Goal: Information Seeking & Learning: Learn about a topic

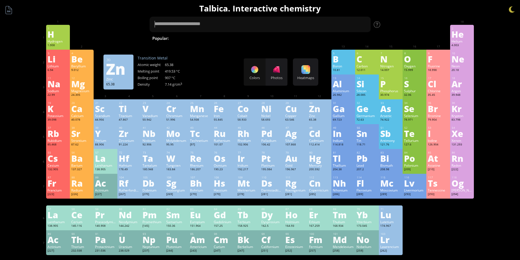
click at [314, 108] on div "Zn" at bounding box center [319, 108] width 21 height 9
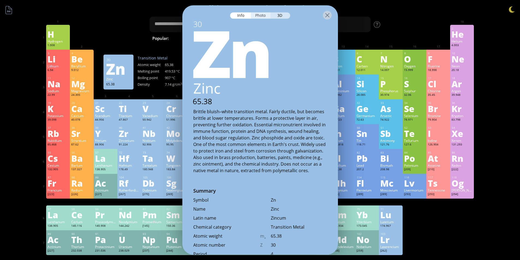
click at [263, 14] on div "Photo" at bounding box center [261, 15] width 20 height 6
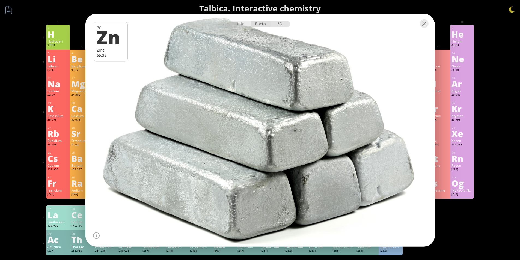
click at [282, 25] on div "3D" at bounding box center [280, 24] width 20 height 6
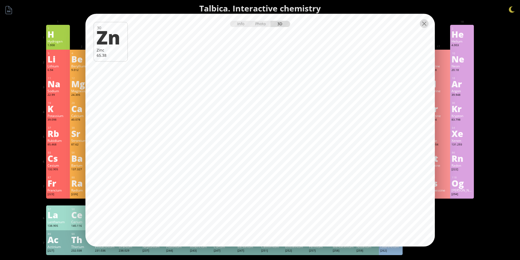
click at [426, 24] on div at bounding box center [423, 23] width 9 height 9
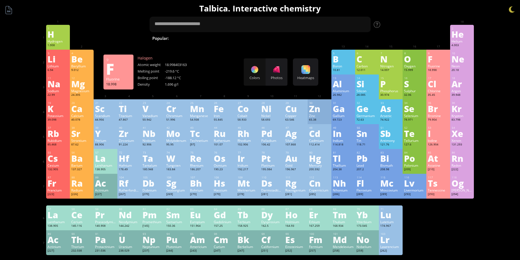
click at [440, 61] on div "F" at bounding box center [437, 59] width 21 height 9
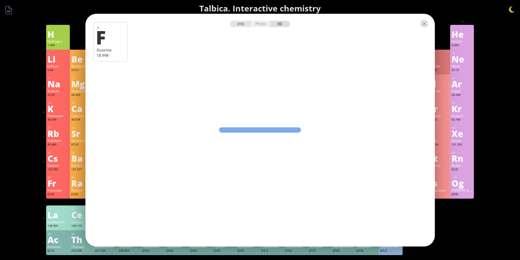
click at [262, 25] on div "Photo" at bounding box center [261, 24] width 20 height 6
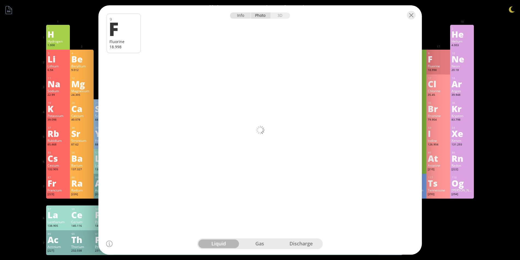
click at [243, 19] on div "Info" at bounding box center [240, 15] width 21 height 6
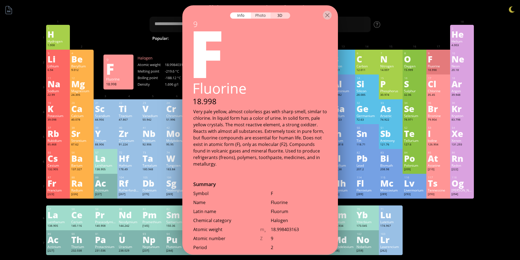
click at [262, 18] on div "Photo" at bounding box center [261, 15] width 20 height 6
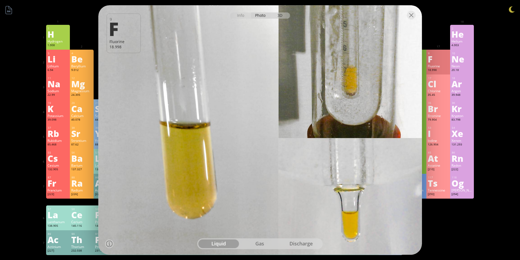
click at [284, 17] on div "3D" at bounding box center [280, 15] width 20 height 6
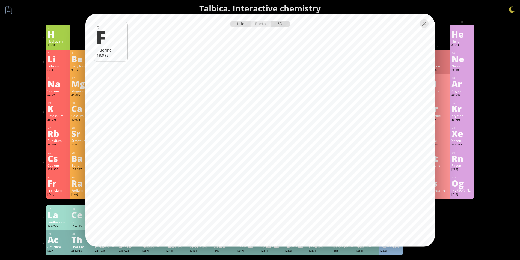
click at [243, 24] on div "Info" at bounding box center [240, 24] width 21 height 6
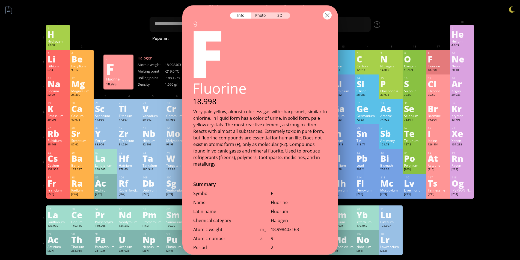
click at [328, 18] on div at bounding box center [327, 15] width 9 height 9
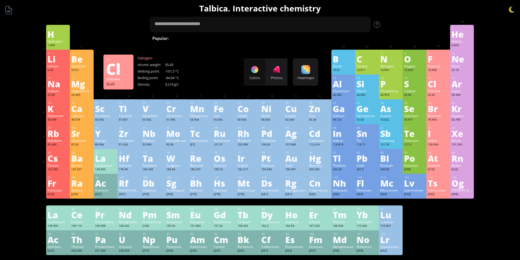
click at [443, 88] on div "17 Cl Chlorine 35.45 −1, +1, +2, +3, +4, +5, +6, +7 −1, +1, +2, +3, +4, +5, +6,…" at bounding box center [438, 86] width 24 height 25
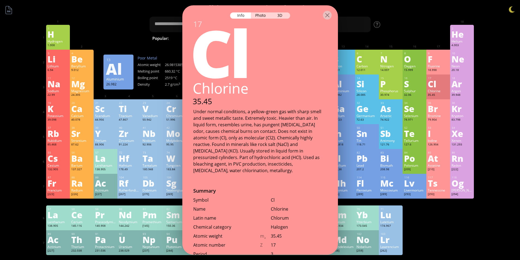
click at [262, 19] on div at bounding box center [259, 14] width 155 height 19
click at [262, 17] on div "Photo" at bounding box center [261, 15] width 20 height 6
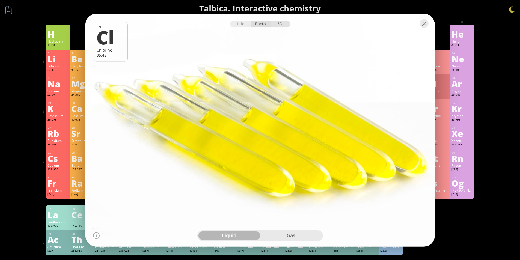
click at [285, 25] on div "3D" at bounding box center [280, 24] width 20 height 6
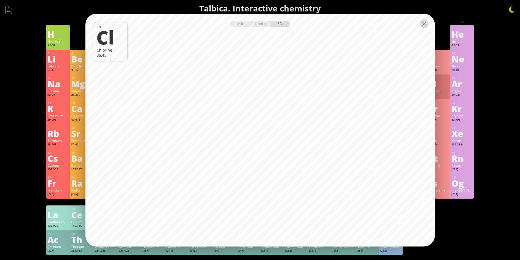
click at [421, 25] on div at bounding box center [423, 23] width 9 height 9
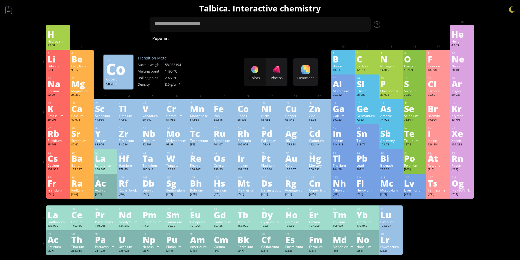
click at [246, 107] on div "Co" at bounding box center [247, 108] width 21 height 9
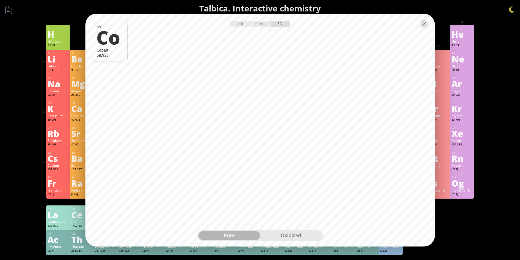
click at [287, 236] on div "oxidized" at bounding box center [291, 235] width 62 height 9
click at [264, 25] on div "Photo" at bounding box center [261, 24] width 20 height 6
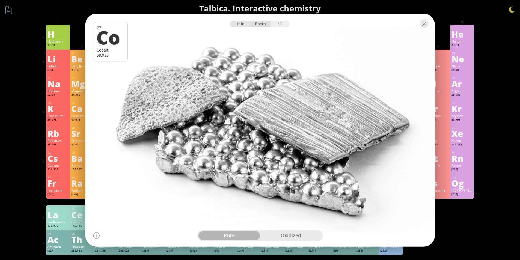
click at [242, 25] on div "Info" at bounding box center [240, 24] width 21 height 6
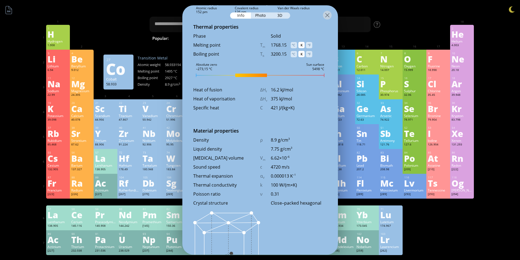
scroll to position [573, 0]
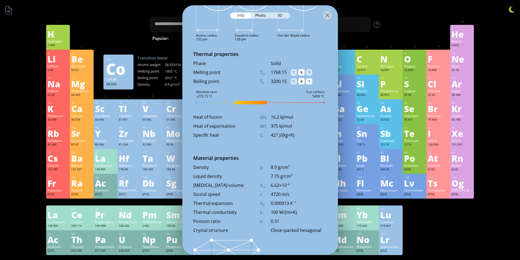
click at [307, 82] on div "°F" at bounding box center [309, 81] width 6 height 6
click at [310, 74] on div "°F" at bounding box center [309, 72] width 6 height 6
click at [304, 80] on div "K" at bounding box center [301, 81] width 6 height 6
click at [302, 73] on div "K" at bounding box center [301, 72] width 6 height 6
click at [297, 73] on div "°C K °F" at bounding box center [301, 72] width 22 height 6
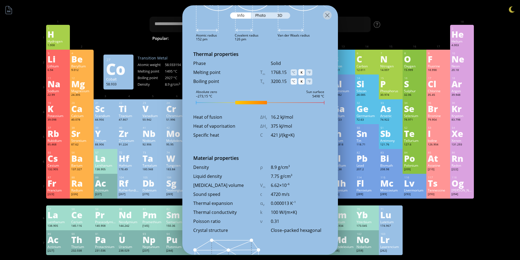
click at [295, 79] on div "°C" at bounding box center [293, 81] width 6 height 6
click at [295, 74] on div "°C" at bounding box center [293, 72] width 6 height 6
click at [301, 80] on div "K" at bounding box center [301, 81] width 6 height 6
click at [310, 73] on div "°F" at bounding box center [309, 72] width 6 height 6
click at [308, 83] on div "°F" at bounding box center [309, 81] width 6 height 6
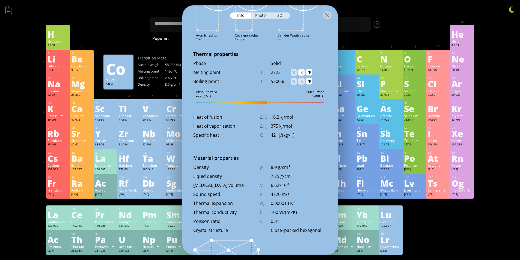
click at [301, 74] on div "K" at bounding box center [301, 72] width 6 height 6
click at [300, 81] on div "K" at bounding box center [301, 81] width 6 height 6
click at [295, 75] on div "°C" at bounding box center [293, 72] width 6 height 6
click at [295, 82] on div "°C" at bounding box center [293, 81] width 6 height 6
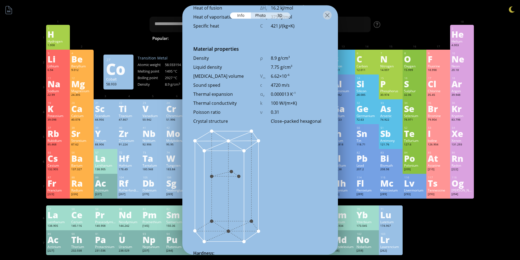
scroll to position [764, 0]
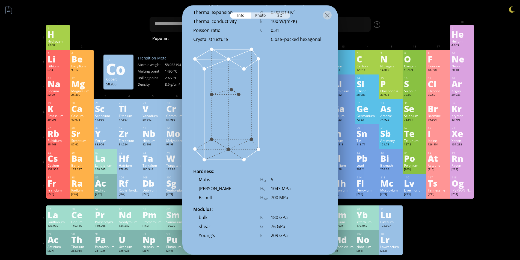
click at [236, 94] on img at bounding box center [226, 104] width 67 height 114
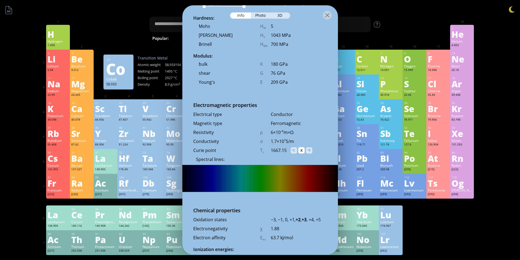
scroll to position [982, 0]
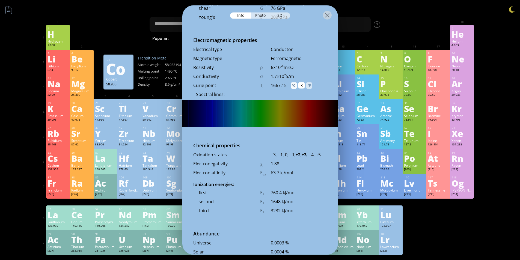
click at [294, 86] on div "°C" at bounding box center [293, 85] width 6 height 6
click at [302, 86] on div "K" at bounding box center [301, 85] width 6 height 6
click at [309, 86] on div "°F" at bounding box center [309, 85] width 6 height 6
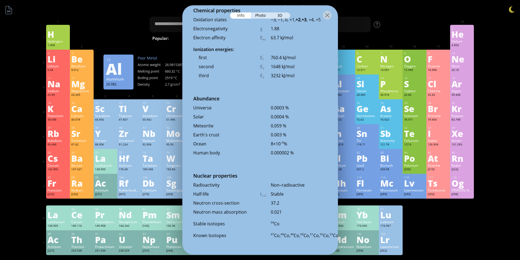
click at [348, 92] on div "Aluminium" at bounding box center [342, 91] width 21 height 4
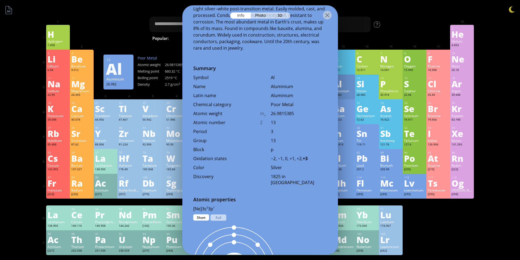
scroll to position [0, 0]
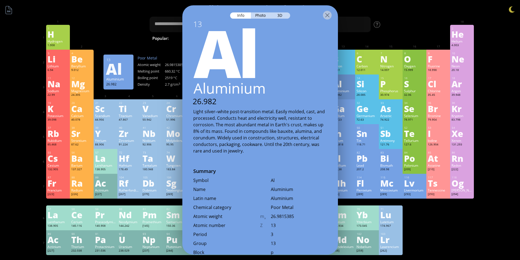
drag, startPoint x: 269, startPoint y: 128, endPoint x: 267, endPoint y: 83, distance: 45.1
click at [260, 16] on div "Photo" at bounding box center [261, 15] width 20 height 6
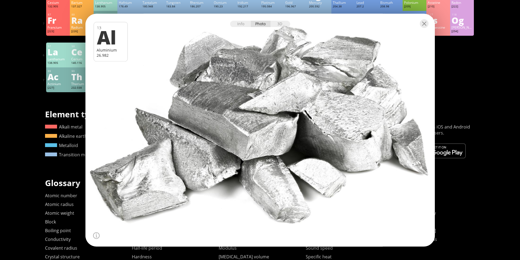
scroll to position [164, 0]
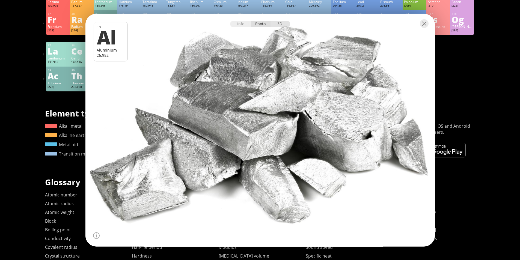
click at [280, 26] on div "3D" at bounding box center [280, 24] width 20 height 6
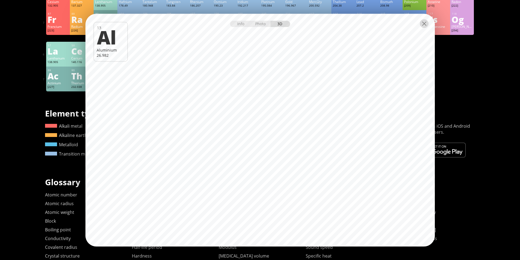
click at [424, 27] on div at bounding box center [423, 23] width 9 height 9
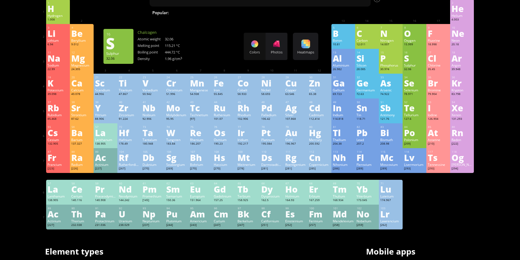
scroll to position [0, 0]
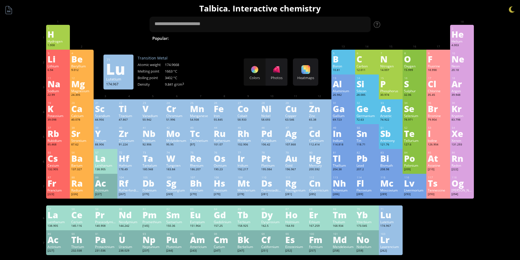
click at [388, 212] on div "Lu" at bounding box center [390, 214] width 21 height 9
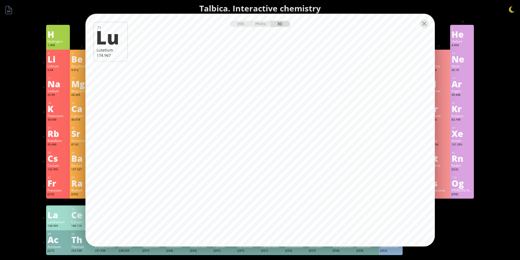
click at [260, 25] on div "Photo" at bounding box center [261, 24] width 20 height 6
click at [241, 23] on div "Info" at bounding box center [240, 24] width 21 height 6
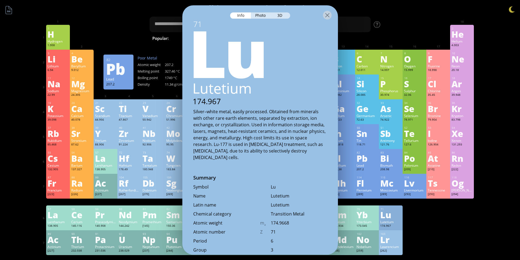
scroll to position [55, 0]
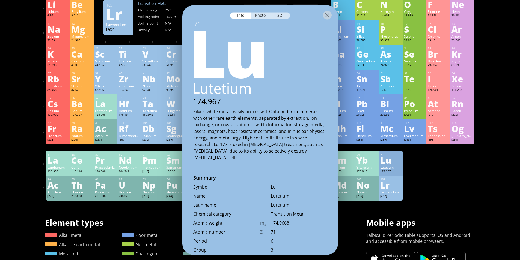
click at [399, 185] on div "Lr" at bounding box center [390, 185] width 21 height 9
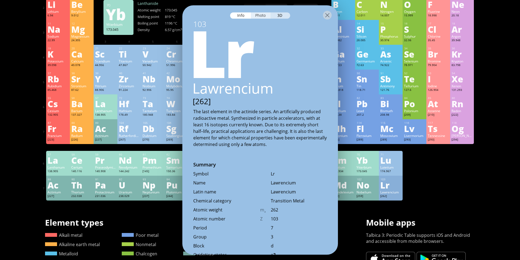
click at [258, 17] on div "Photo" at bounding box center [261, 15] width 20 height 6
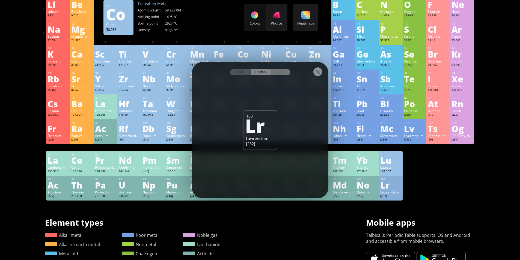
click at [278, 73] on div "3D" at bounding box center [280, 72] width 20 height 6
click at [245, 71] on div "Info" at bounding box center [240, 72] width 21 height 6
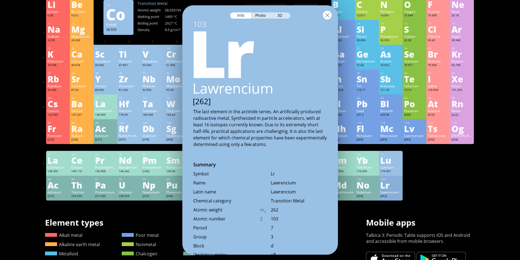
click at [326, 16] on div at bounding box center [327, 15] width 9 height 9
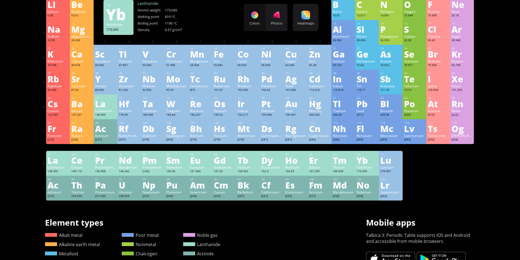
click at [364, 166] on div "Ytterbium" at bounding box center [366, 167] width 21 height 4
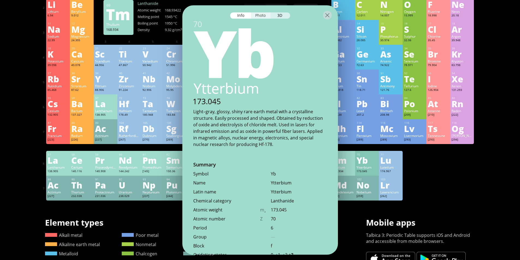
click at [261, 13] on div "Photo" at bounding box center [261, 15] width 20 height 6
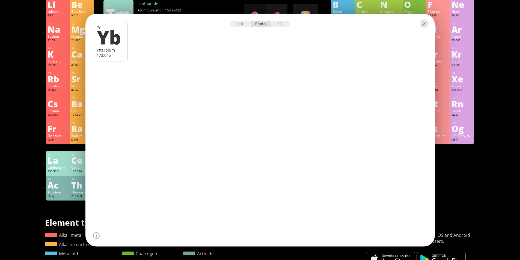
click at [276, 26] on div "3D" at bounding box center [280, 24] width 20 height 6
click at [422, 26] on div at bounding box center [423, 23] width 9 height 9
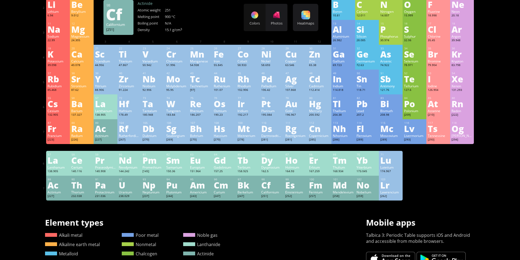
click at [273, 187] on div "Cf" at bounding box center [271, 185] width 21 height 9
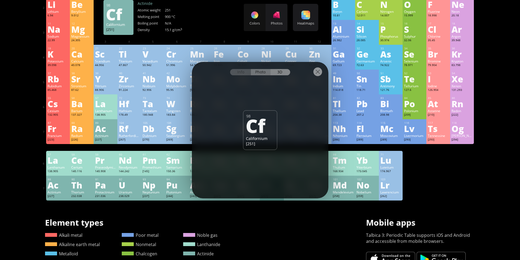
click at [267, 70] on div "Photo" at bounding box center [261, 72] width 20 height 6
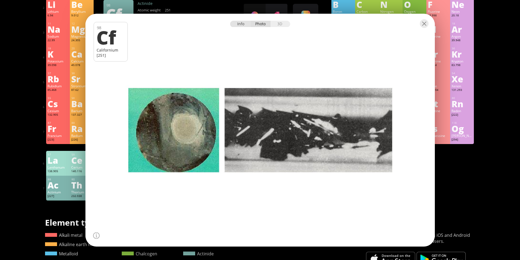
click at [242, 23] on div "Info" at bounding box center [240, 24] width 21 height 6
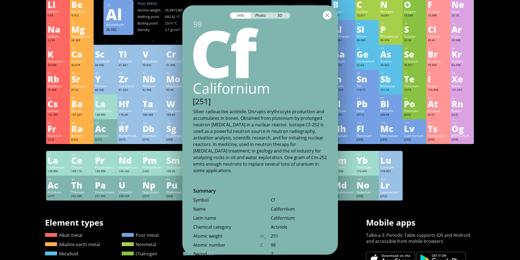
click at [328, 17] on div at bounding box center [327, 15] width 9 height 9
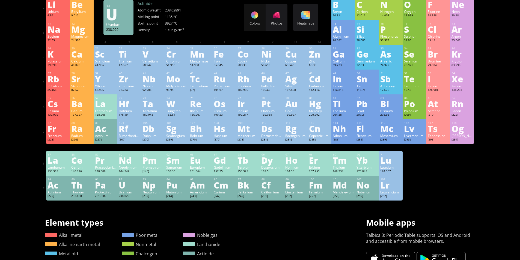
click at [123, 181] on div "U" at bounding box center [129, 185] width 21 height 9
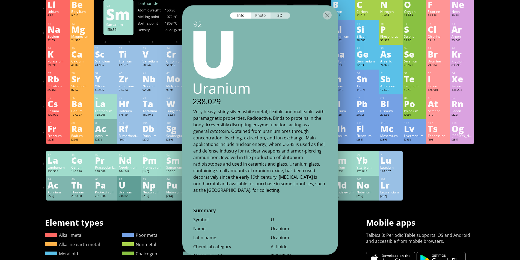
click at [266, 15] on div "Photo" at bounding box center [261, 15] width 20 height 6
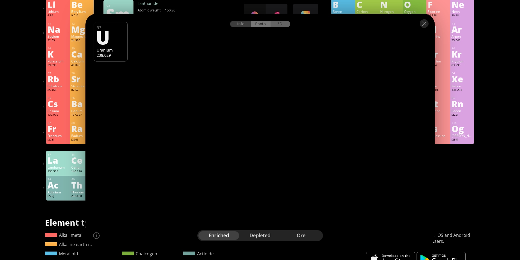
click at [281, 25] on div "3D" at bounding box center [280, 24] width 20 height 6
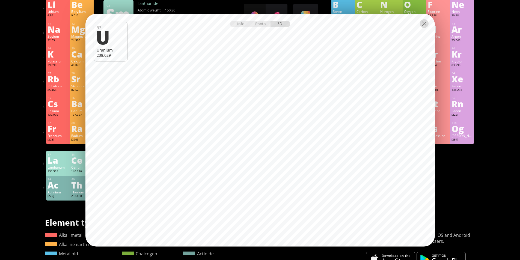
click at [426, 26] on div at bounding box center [423, 23] width 9 height 9
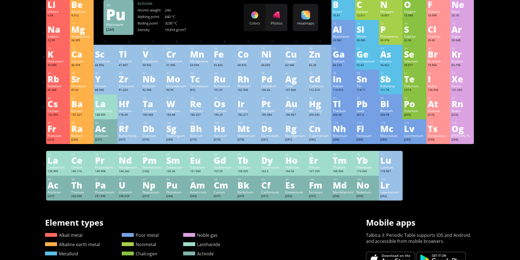
click at [171, 182] on div "Pu" at bounding box center [176, 185] width 21 height 9
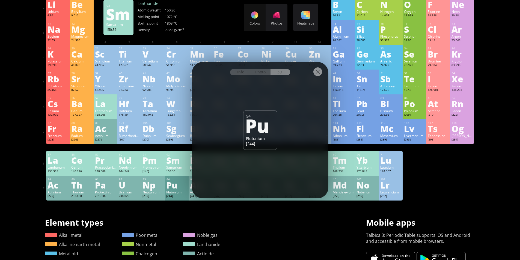
click at [278, 71] on div "Info Photo 3D" at bounding box center [260, 72] width 60 height 6
click at [258, 71] on div "Photo" at bounding box center [261, 72] width 20 height 6
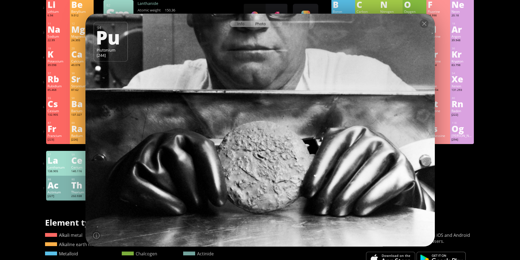
click at [245, 24] on div "Info" at bounding box center [240, 24] width 21 height 6
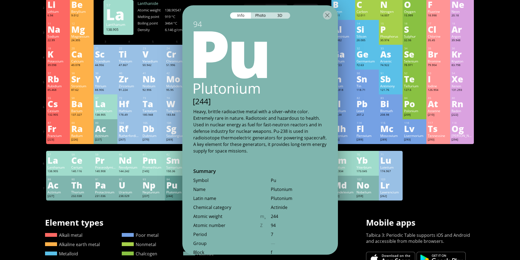
click at [65, 162] on div "La" at bounding box center [57, 160] width 21 height 9
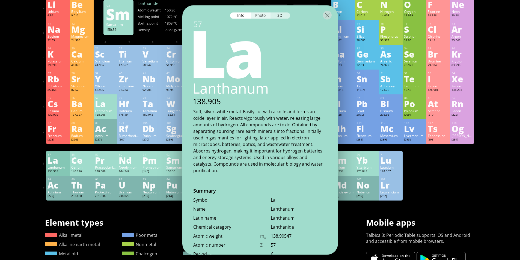
click at [262, 19] on div at bounding box center [259, 14] width 155 height 19
click at [262, 17] on div "Photo" at bounding box center [261, 15] width 20 height 6
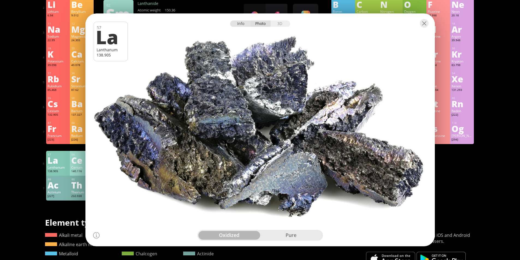
click at [244, 24] on div "Info" at bounding box center [240, 23] width 21 height 6
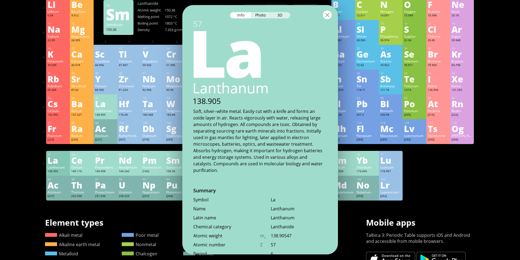
click at [328, 14] on div at bounding box center [327, 14] width 9 height 9
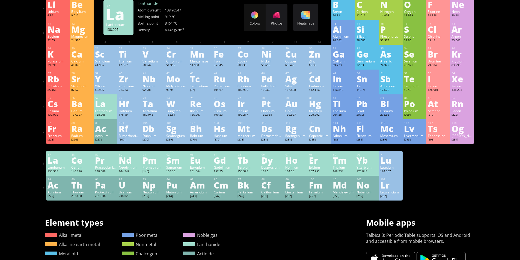
click at [68, 168] on div "Lanthanum" at bounding box center [57, 167] width 21 height 4
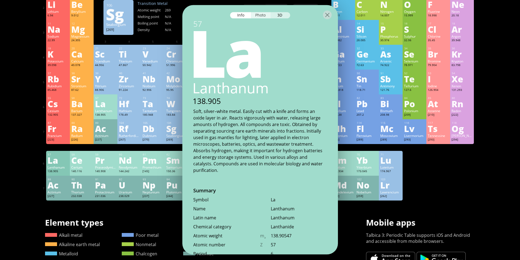
click at [259, 12] on div "Photo" at bounding box center [261, 15] width 20 height 6
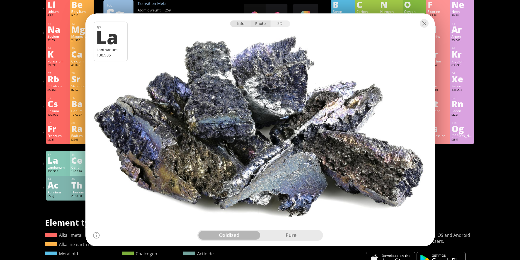
click at [243, 25] on div "Info" at bounding box center [240, 23] width 21 height 6
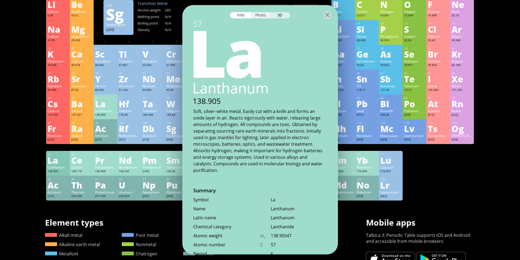
click at [263, 17] on div "Photo" at bounding box center [261, 15] width 20 height 6
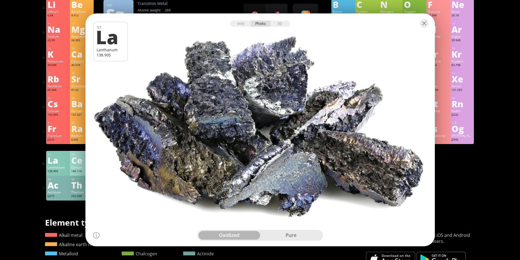
click at [295, 241] on div at bounding box center [259, 129] width 353 height 235
click at [293, 237] on div "pure" at bounding box center [291, 235] width 62 height 9
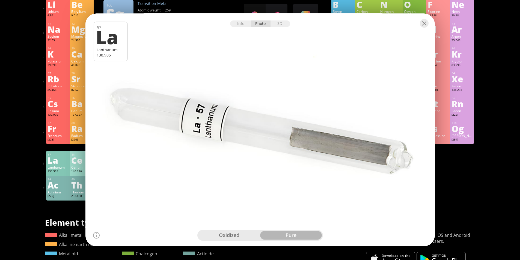
drag, startPoint x: 299, startPoint y: 103, endPoint x: 323, endPoint y: 118, distance: 27.8
click at [323, 118] on div at bounding box center [259, 129] width 353 height 235
drag, startPoint x: 302, startPoint y: 128, endPoint x: 283, endPoint y: 100, distance: 34.2
click at [295, 126] on div at bounding box center [259, 129] width 353 height 235
click at [287, 23] on div "3D" at bounding box center [280, 23] width 20 height 6
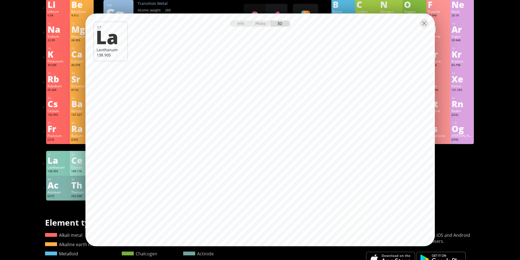
click at [247, 24] on div "Info" at bounding box center [240, 23] width 21 height 6
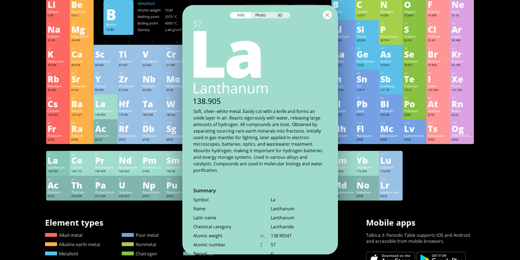
click at [329, 14] on div at bounding box center [327, 14] width 9 height 9
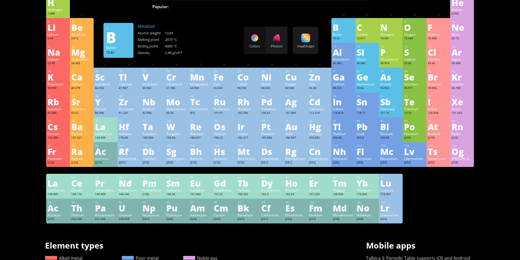
scroll to position [0, 0]
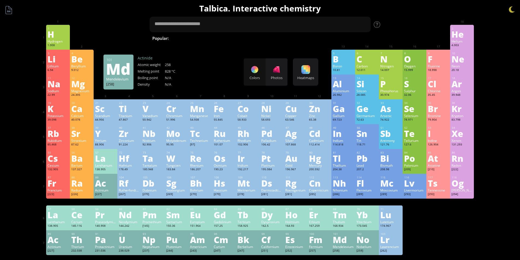
click at [371, 9] on h1 "Talbica. Interactive chemistry" at bounding box center [260, 8] width 436 height 11
